Goal: Task Accomplishment & Management: Use online tool/utility

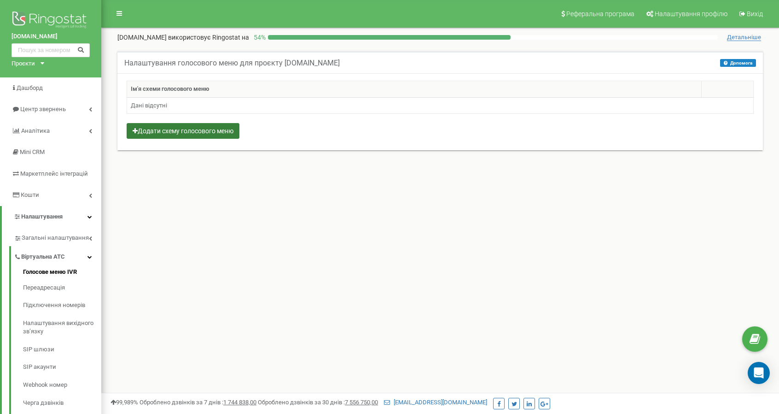
click at [188, 133] on button "Додати схему голосового меню" at bounding box center [183, 131] width 113 height 16
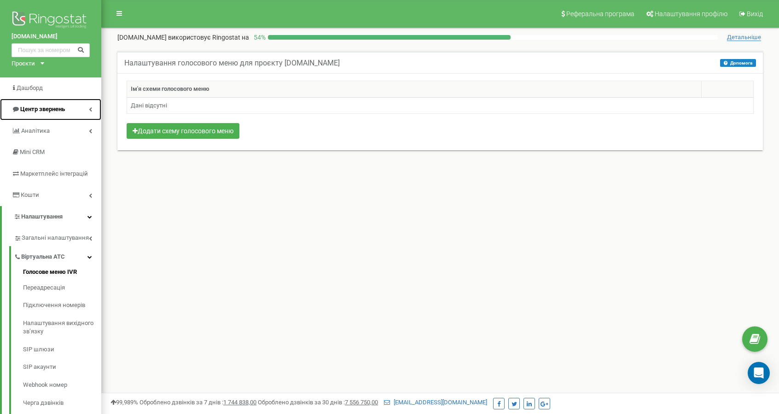
click at [50, 107] on span "Центр звернень" at bounding box center [42, 108] width 45 height 7
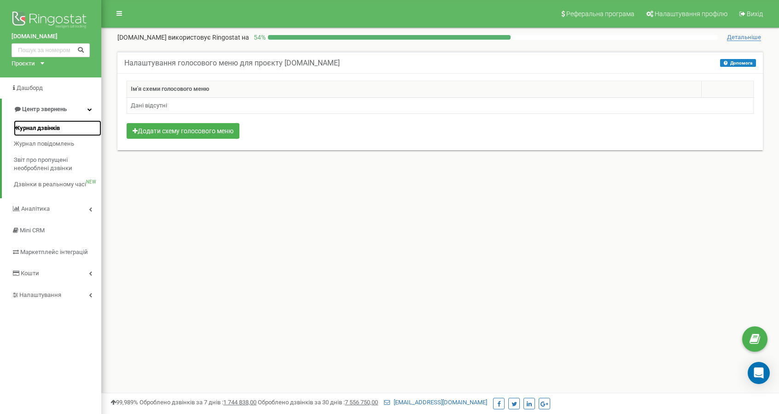
click at [46, 124] on span "Журнал дзвінків" at bounding box center [37, 128] width 46 height 9
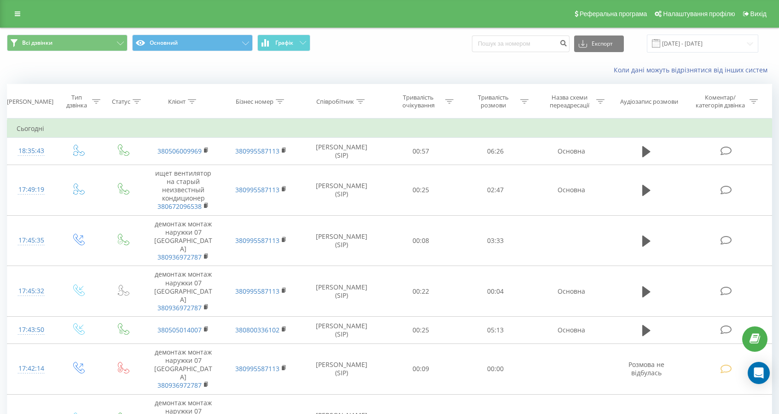
drag, startPoint x: 548, startPoint y: 414, endPoint x: 545, endPoint y: 423, distance: 9.9
click at [545, 413] on html "air-conditioner.ua Проекти air-conditioner.ua Дашборд Центр звернень Журнал дзв…" at bounding box center [389, 207] width 779 height 414
